Goal: Navigation & Orientation: Find specific page/section

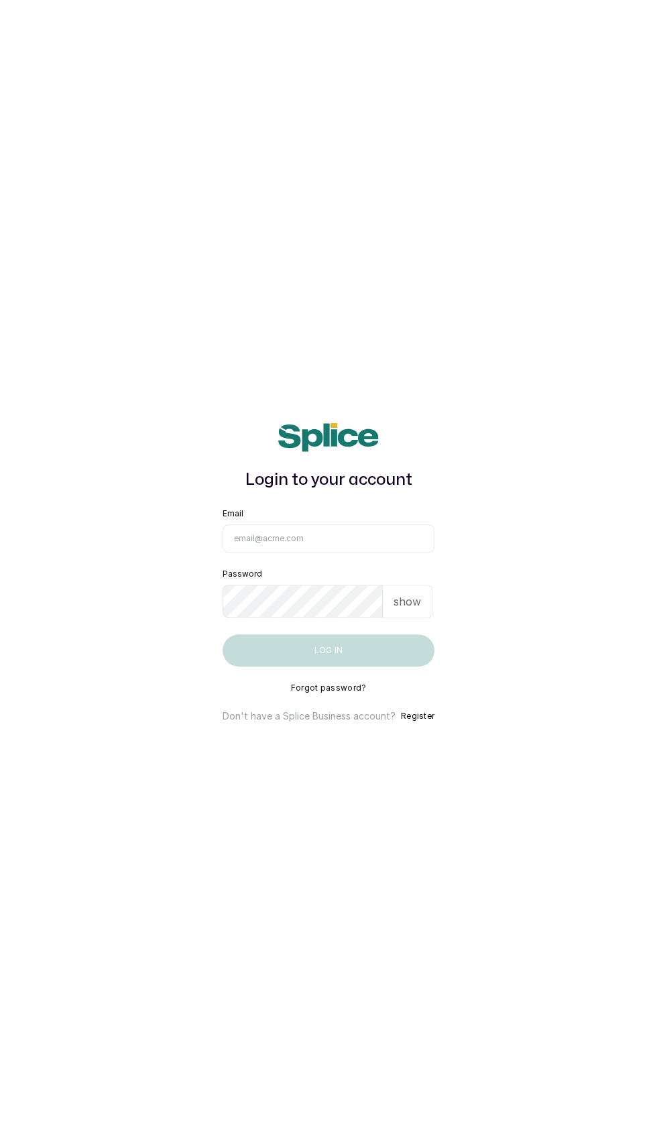
click at [318, 553] on input "Email" at bounding box center [329, 539] width 212 height 28
type input "[EMAIL_ADDRESS][DOMAIN_NAME]"
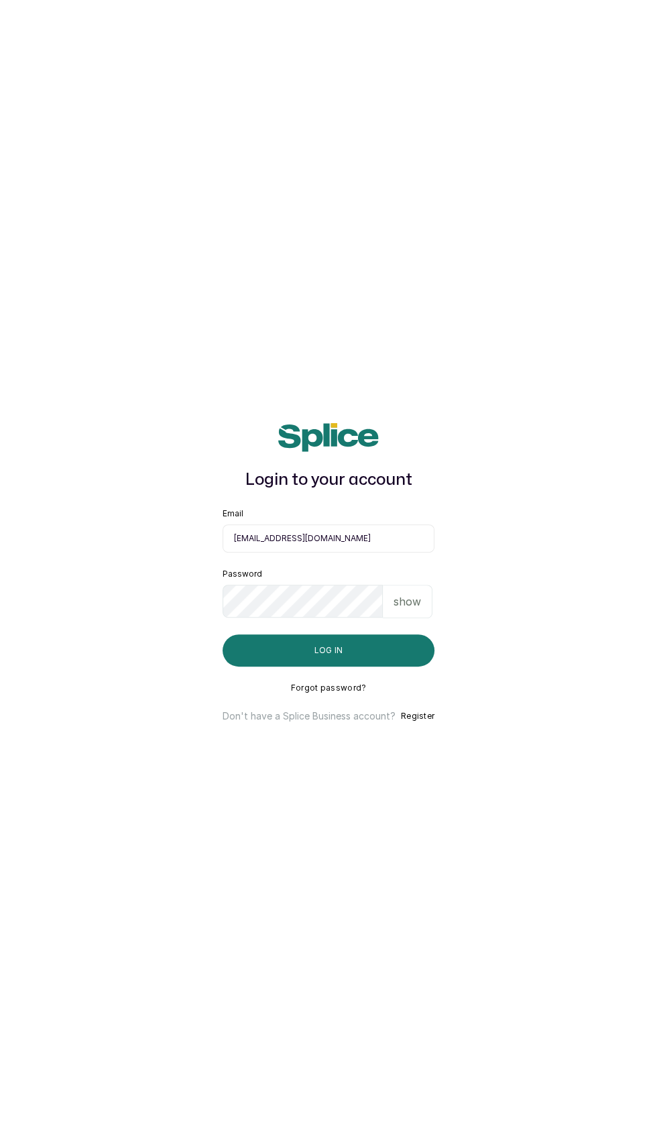
click at [223, 635] on button "Log in" at bounding box center [329, 651] width 212 height 32
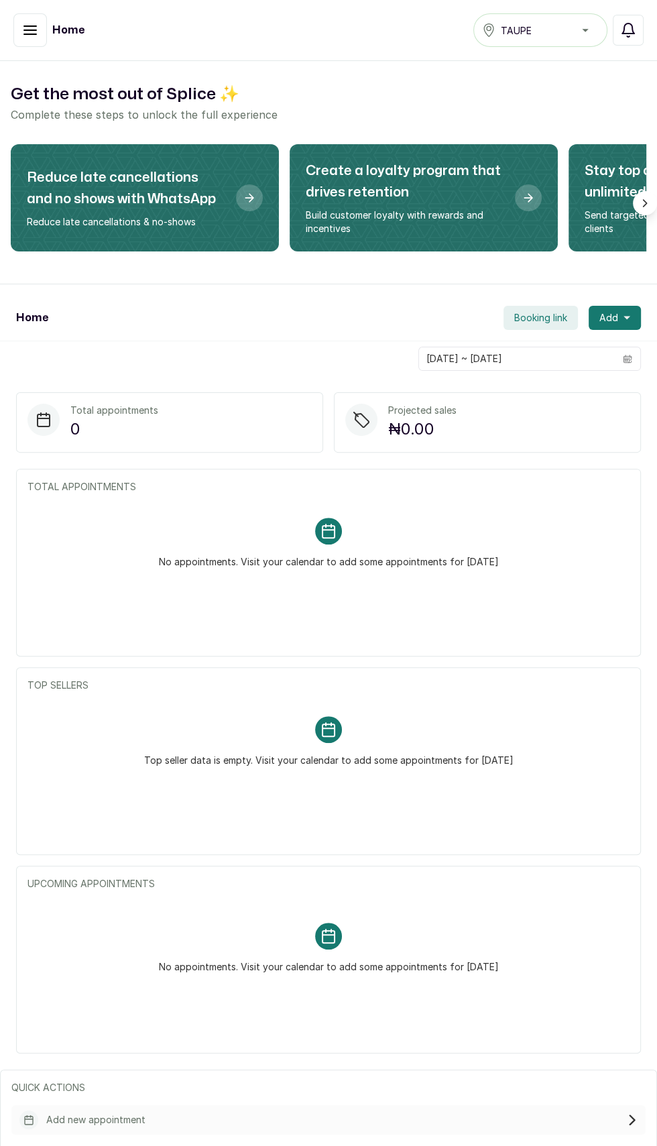
click at [628, 32] on icon "button" at bounding box center [628, 30] width 16 height 16
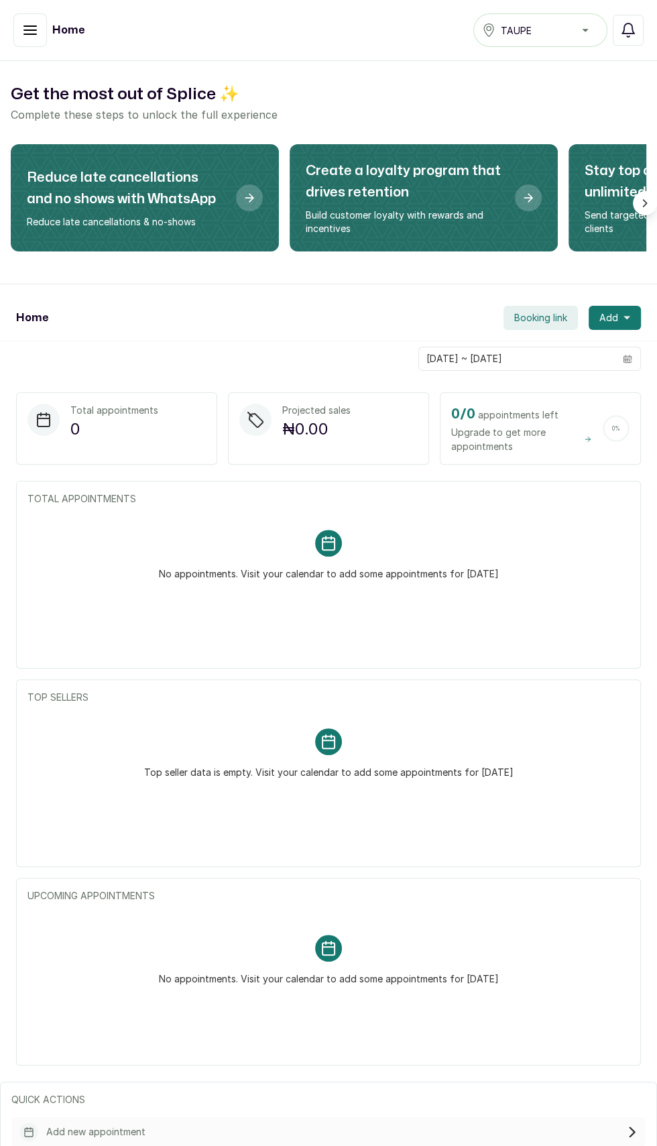
click at [28, 22] on icon "button" at bounding box center [30, 30] width 16 height 16
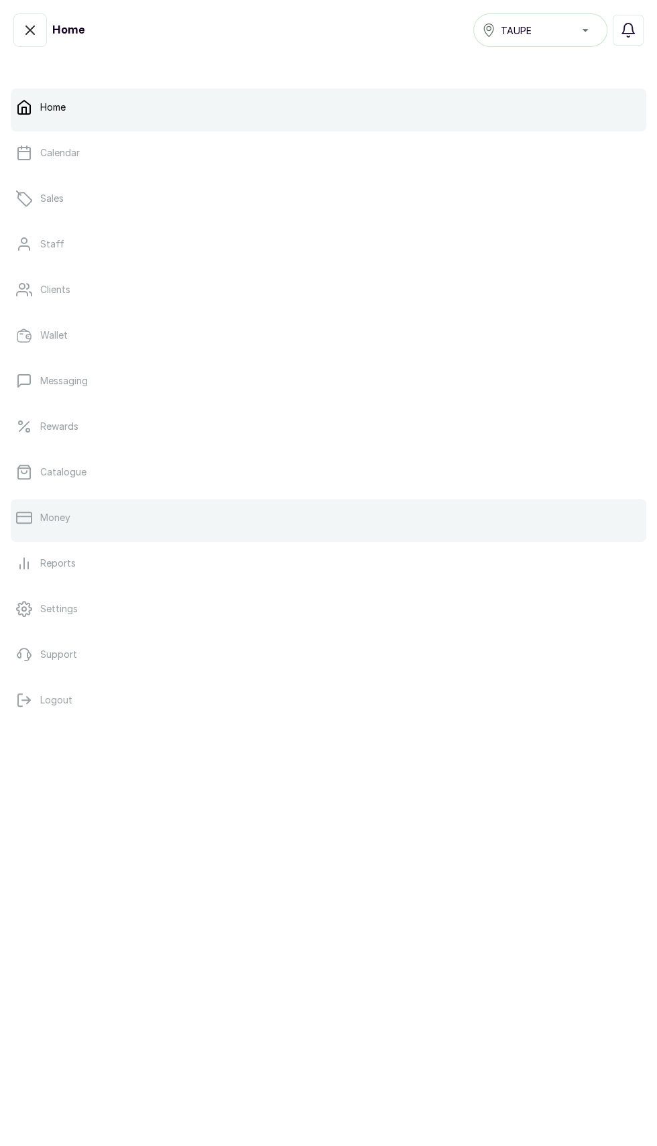
click at [72, 518] on link "Money" at bounding box center [329, 518] width 636 height 38
